Goal: Task Accomplishment & Management: Manage account settings

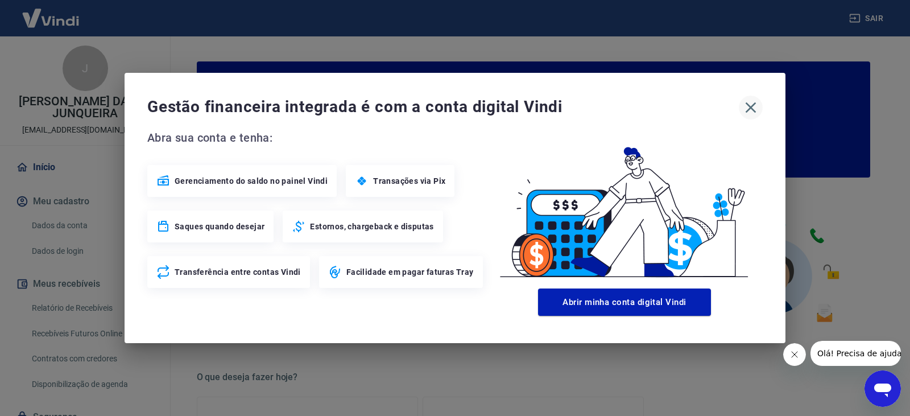
click at [747, 102] on icon "button" at bounding box center [751, 107] width 18 height 18
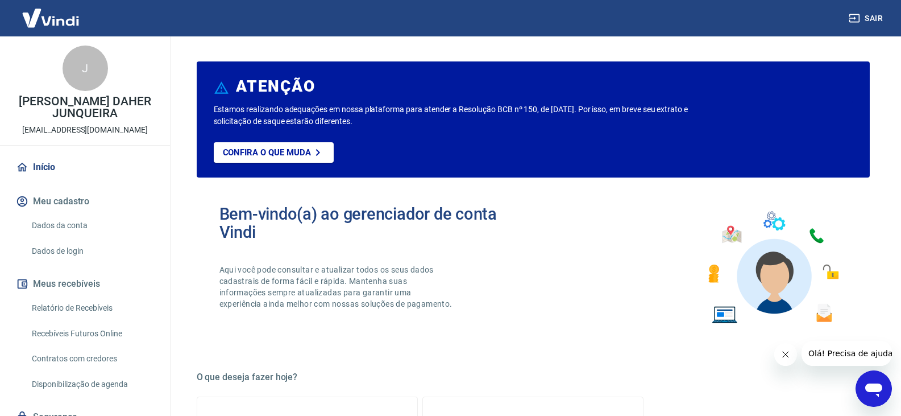
click at [83, 308] on link "Relatório de Recebíveis" at bounding box center [91, 307] width 129 height 23
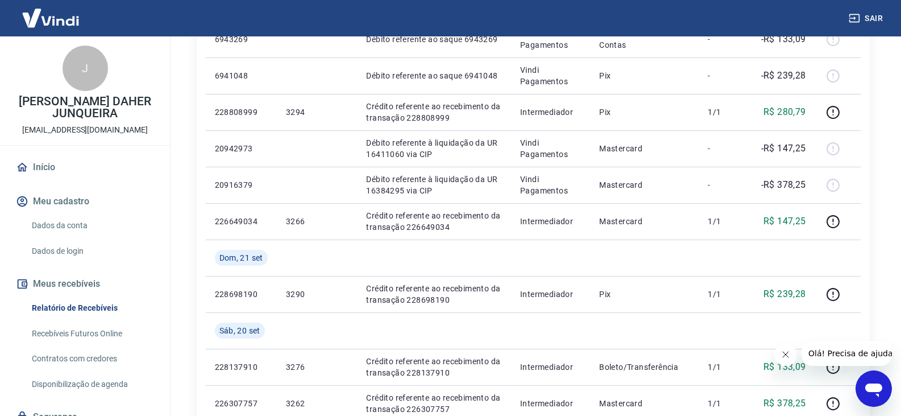
scroll to position [341, 0]
